Goal: Task Accomplishment & Management: Check status

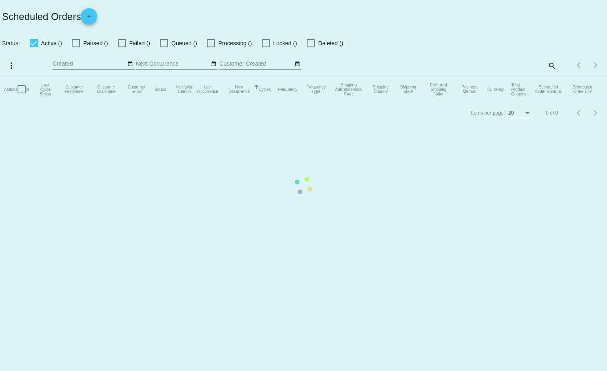
checkbox input "true"
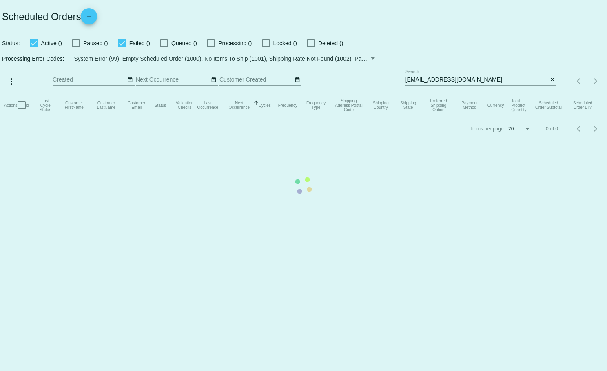
click at [553, 93] on mat-table "Actions Id Last Cycle Status Customer FirstName Customer LastName Customer Emai…" at bounding box center [303, 105] width 607 height 24
click at [552, 93] on mat-table "Actions Id Last Cycle Status Customer FirstName Customer LastName Customer Emai…" at bounding box center [303, 105] width 607 height 24
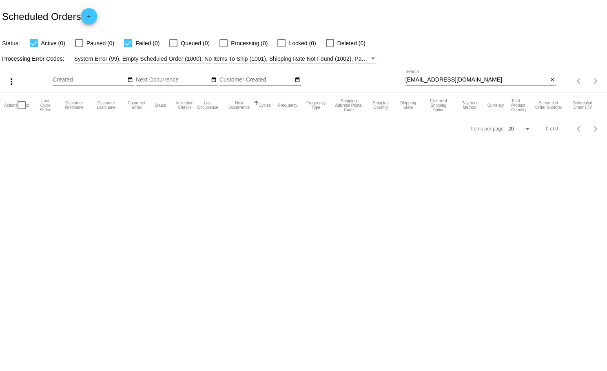
click at [552, 80] on app-dashboard-scheduled-orders "Scheduled Orders add Status: Active (0) Paused (0) Failed (0) Queued (0) Proces…" at bounding box center [303, 70] width 607 height 140
click at [552, 80] on mat-icon "close" at bounding box center [552, 80] width 6 height 7
click at [552, 80] on mat-icon "search" at bounding box center [551, 81] width 10 height 13
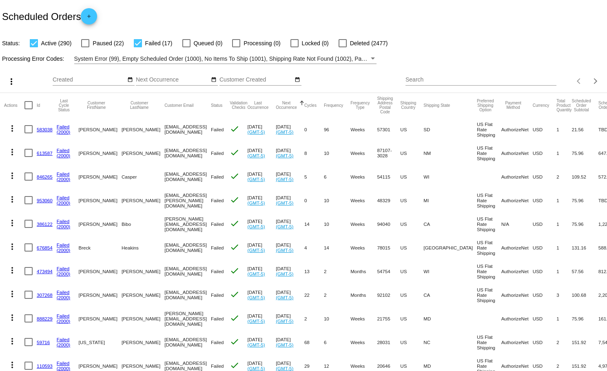
click at [466, 80] on input "Search" at bounding box center [480, 80] width 151 height 7
paste input "[PERSON_NAME][EMAIL_ADDRESS][PERSON_NAME][DOMAIN_NAME]"
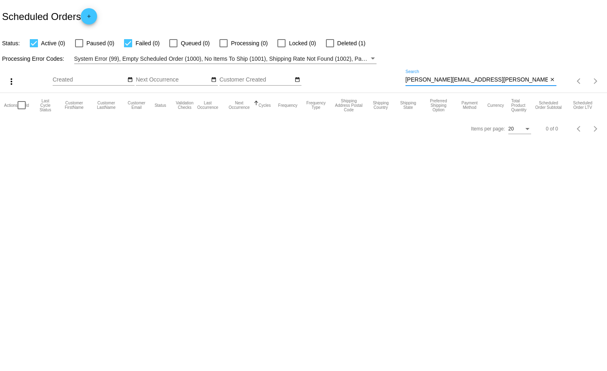
type input "[PERSON_NAME][EMAIL_ADDRESS][PERSON_NAME][DOMAIN_NAME]"
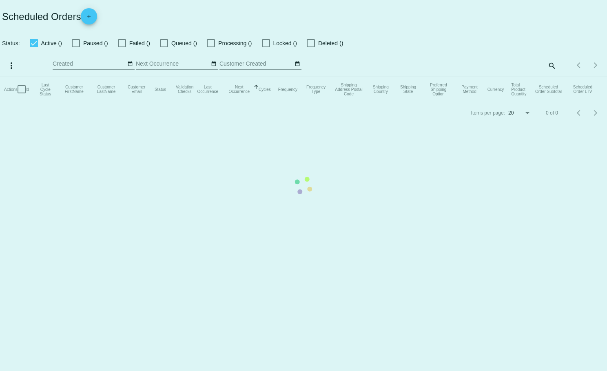
checkbox input "true"
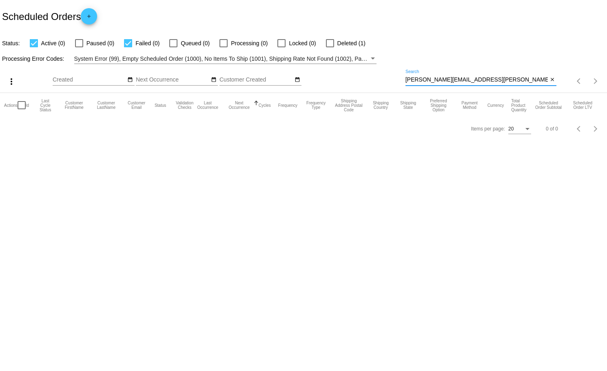
drag, startPoint x: 484, startPoint y: 79, endPoint x: 404, endPoint y: 80, distance: 79.9
click at [404, 80] on div "more_vert Oct Jan Feb Mar [DATE]" at bounding box center [303, 78] width 607 height 29
type input "[PERSON_NAME]"
click at [553, 79] on mat-icon "close" at bounding box center [552, 80] width 6 height 7
